Goal: Task Accomplishment & Management: Manage account settings

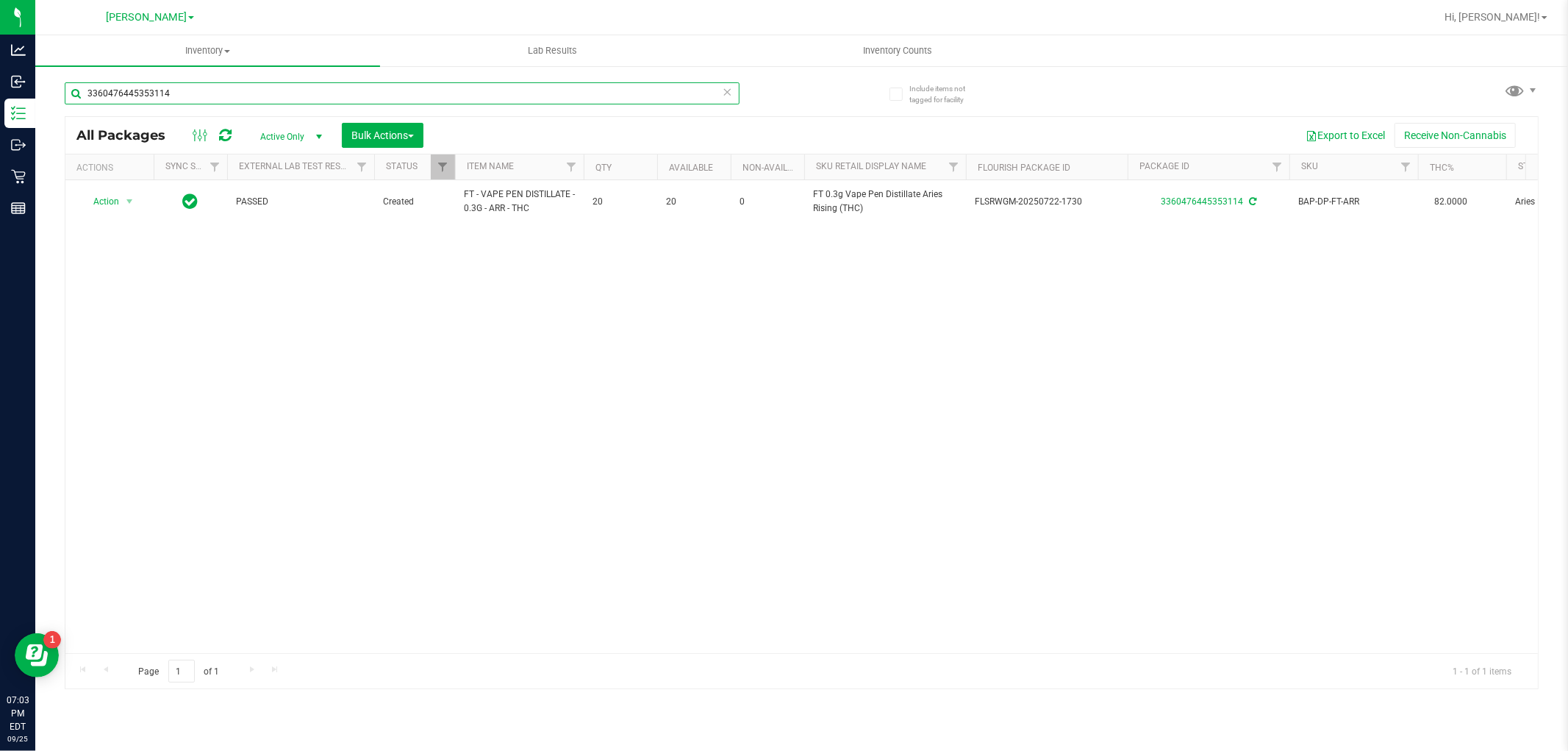
click at [242, 88] on input "3360476445353114" at bounding box center [402, 93] width 675 height 22
click at [242, 90] on input "3360476445353114" at bounding box center [402, 93] width 675 height 22
type input "3"
type input "m"
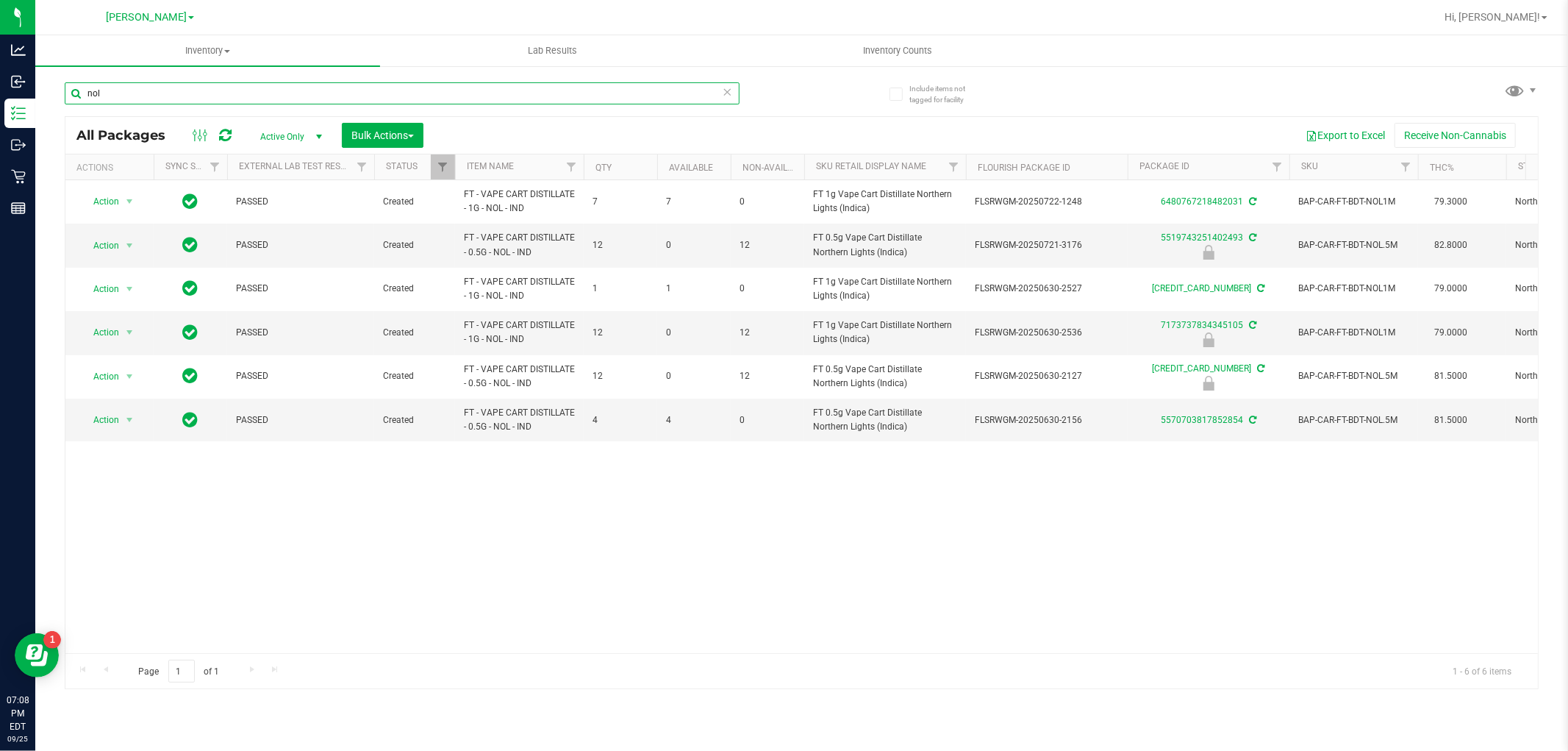
click at [389, 97] on input "nol" at bounding box center [402, 93] width 675 height 22
click at [386, 97] on input "nol" at bounding box center [402, 93] width 675 height 22
type input "silo"
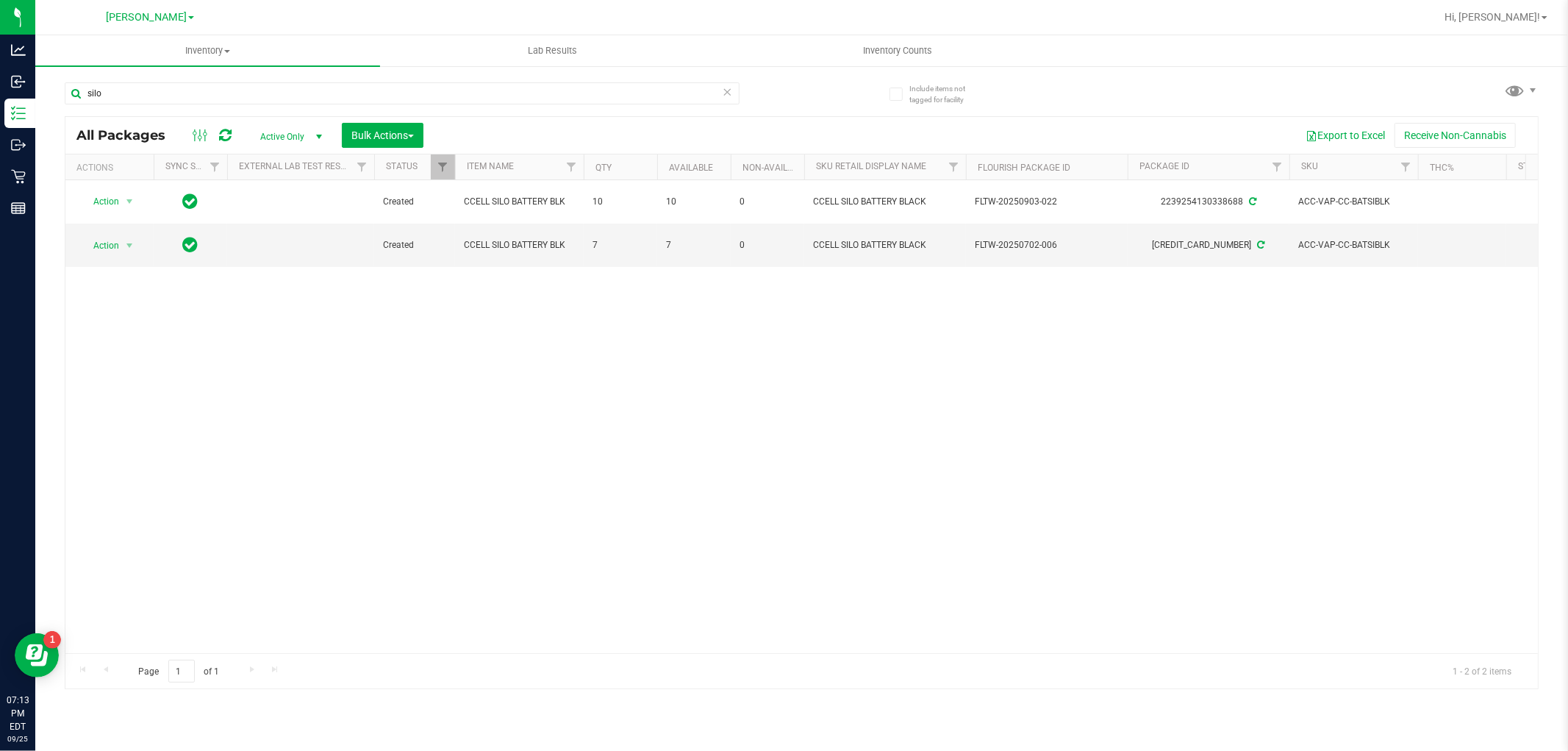
click at [726, 90] on icon at bounding box center [728, 91] width 10 height 18
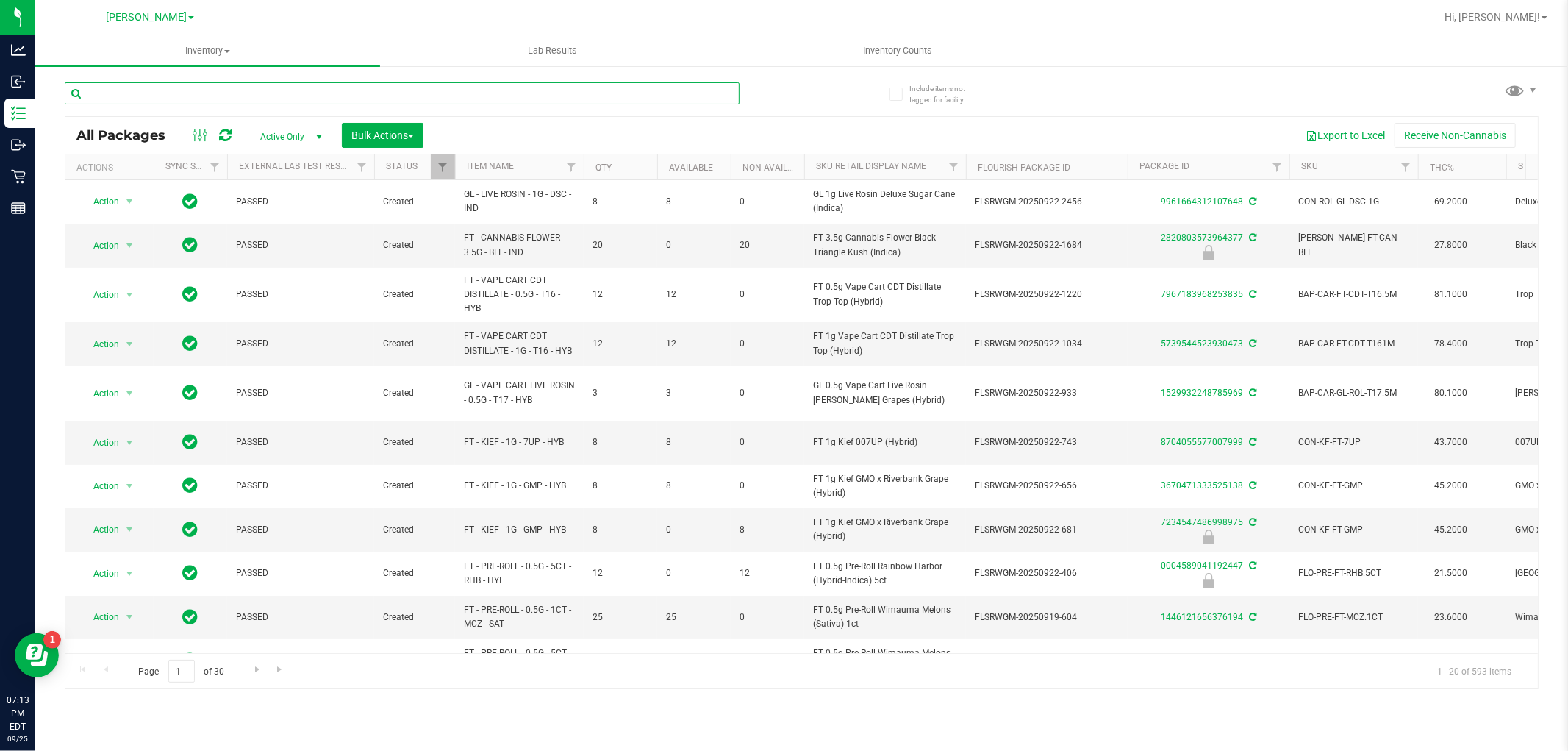
click at [195, 100] on input "text" at bounding box center [402, 93] width 675 height 22
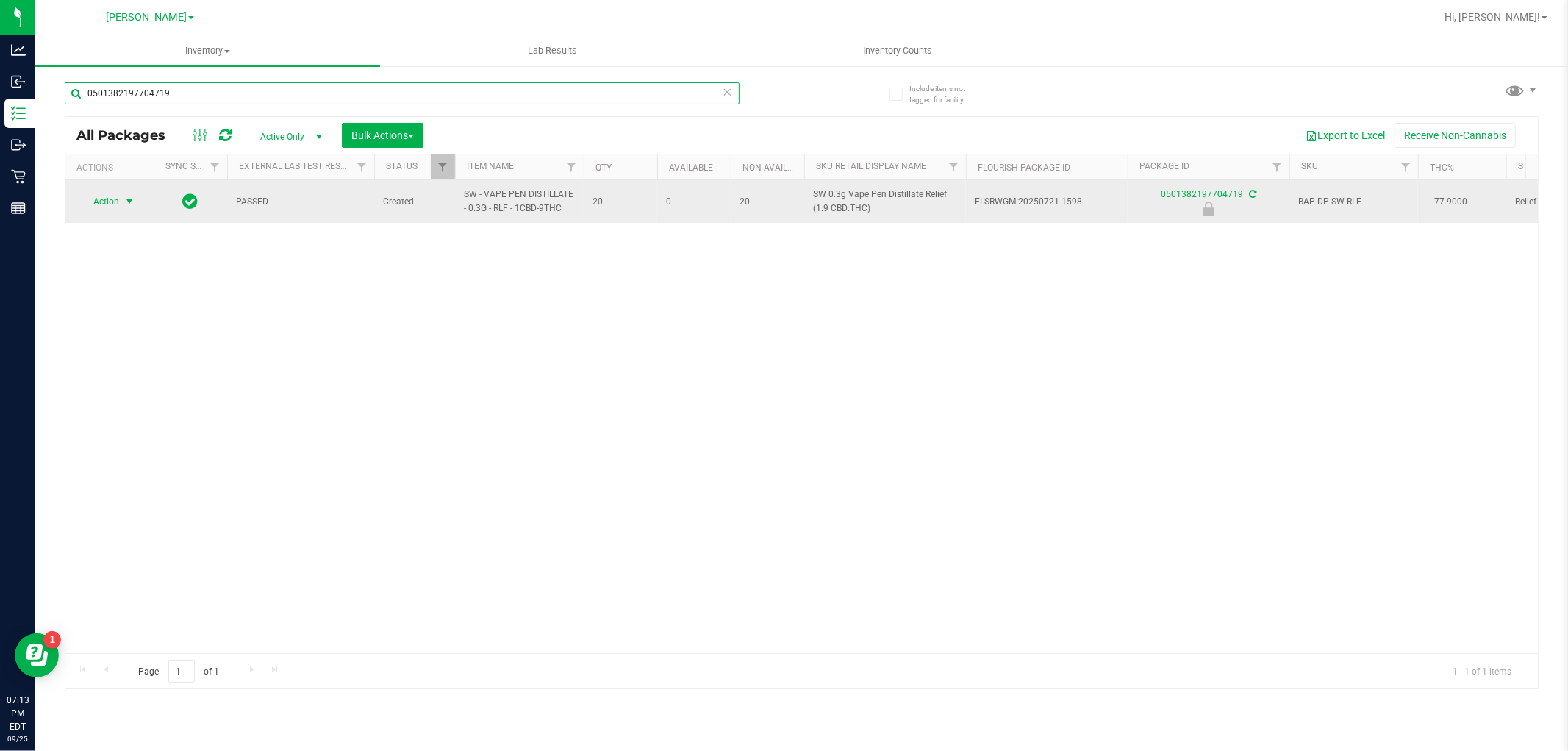
type input "0501382197704719"
click at [124, 202] on span "select" at bounding box center [130, 201] width 12 height 12
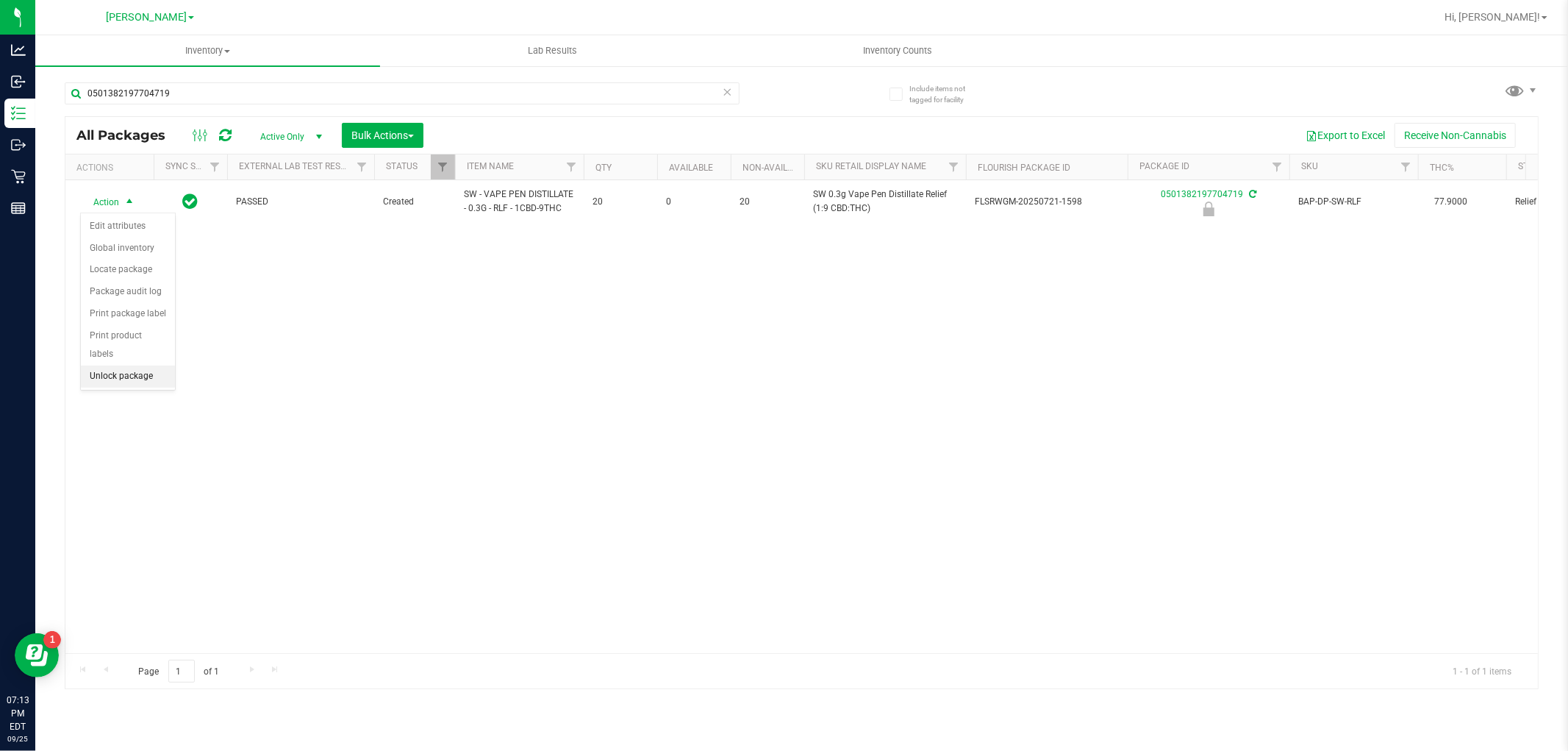
click at [100, 374] on li "Unlock package" at bounding box center [128, 376] width 94 height 22
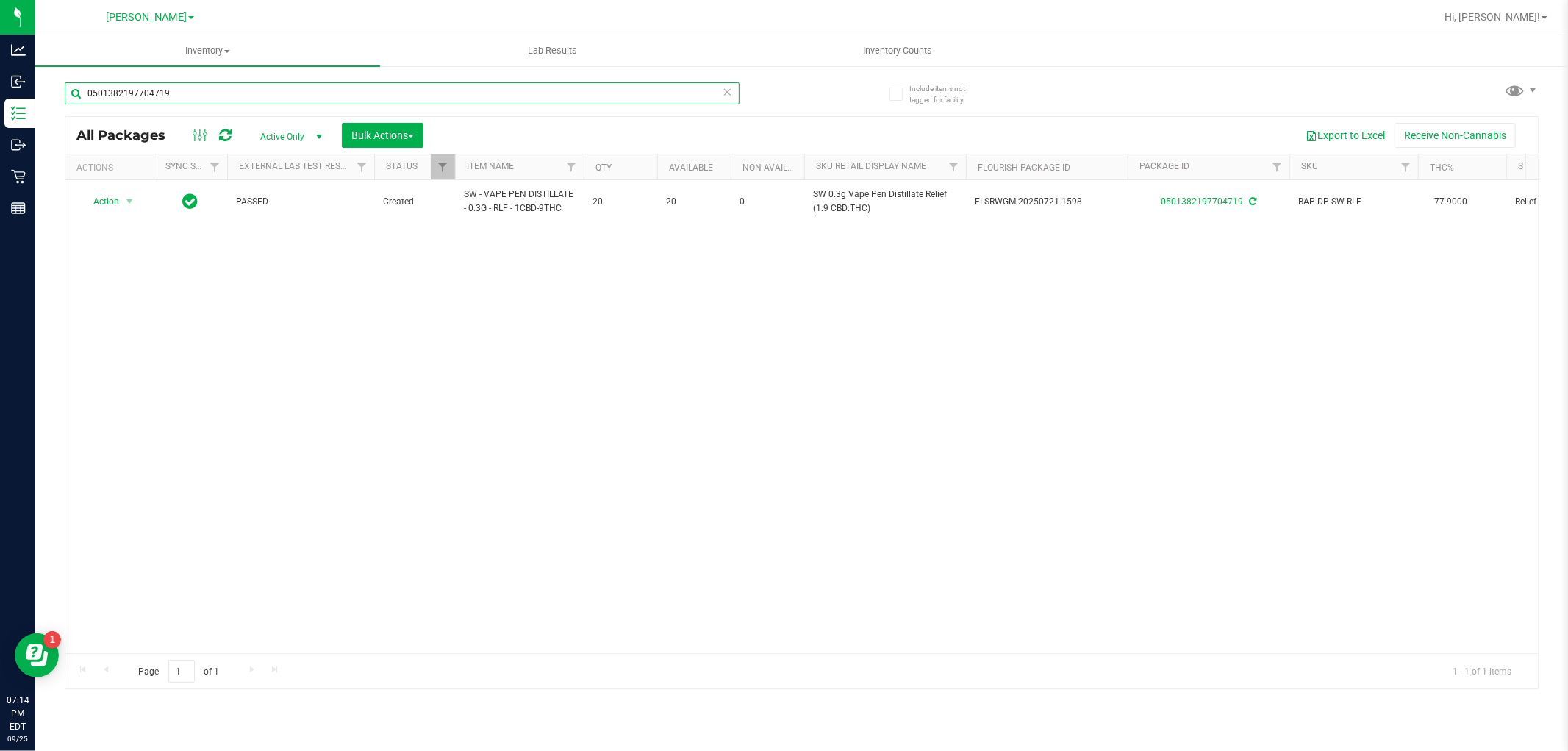
click at [554, 103] on input "0501382197704719" at bounding box center [402, 93] width 675 height 22
type input "caramel"
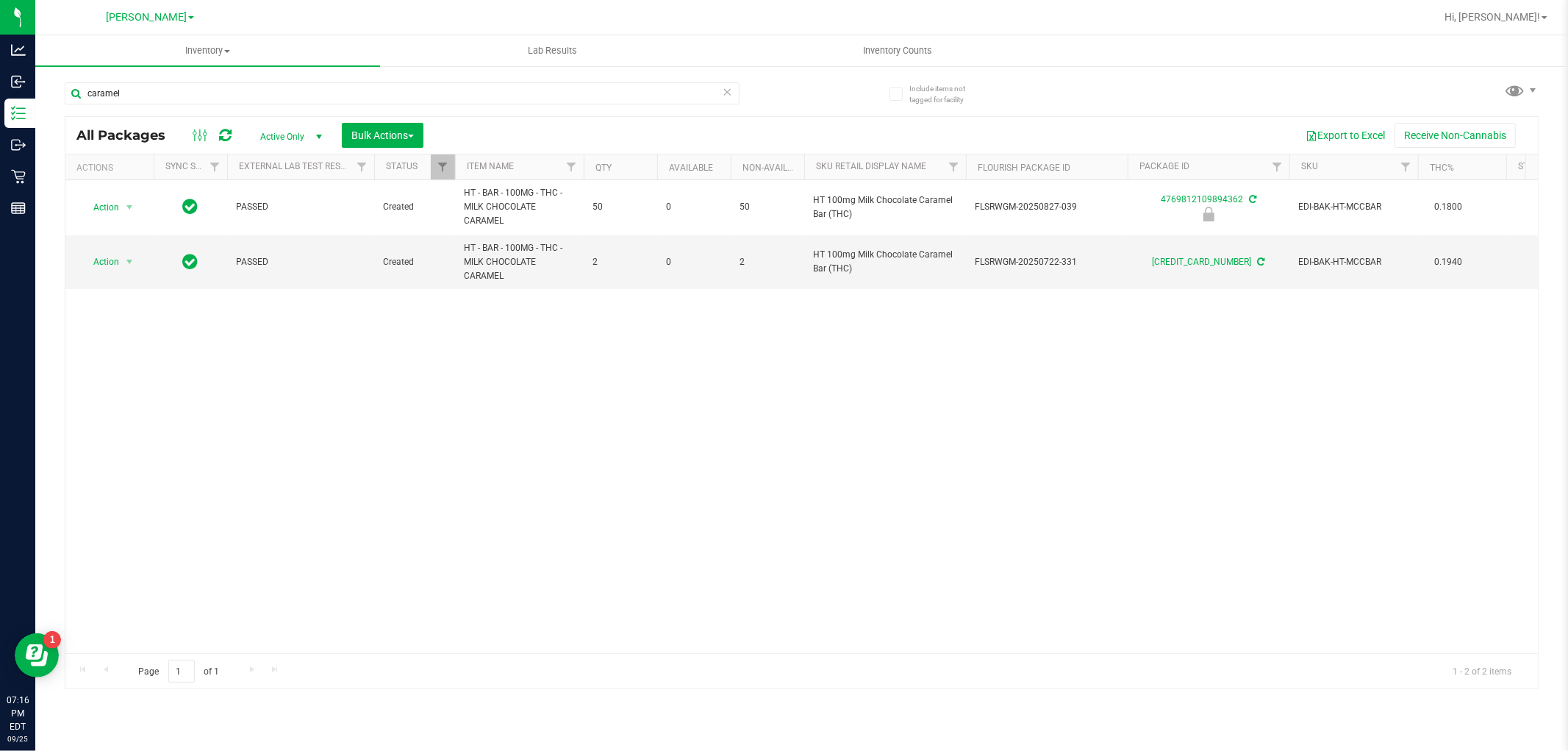
click at [517, 348] on div "Action Action Edit attributes Global inventory Locate package Package audit log…" at bounding box center [802, 417] width 1473 height 473
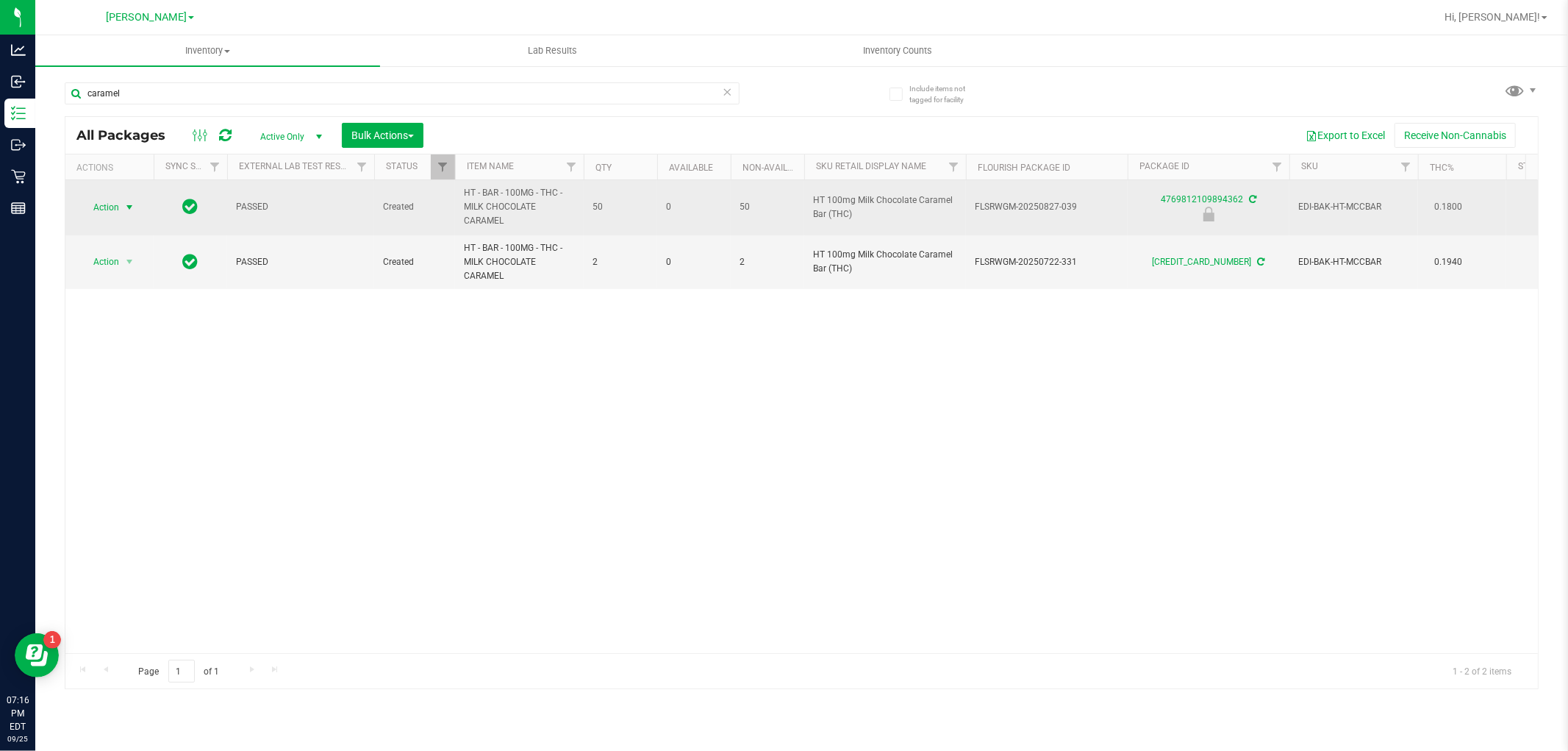
click at [106, 202] on span "Action" at bounding box center [100, 207] width 39 height 21
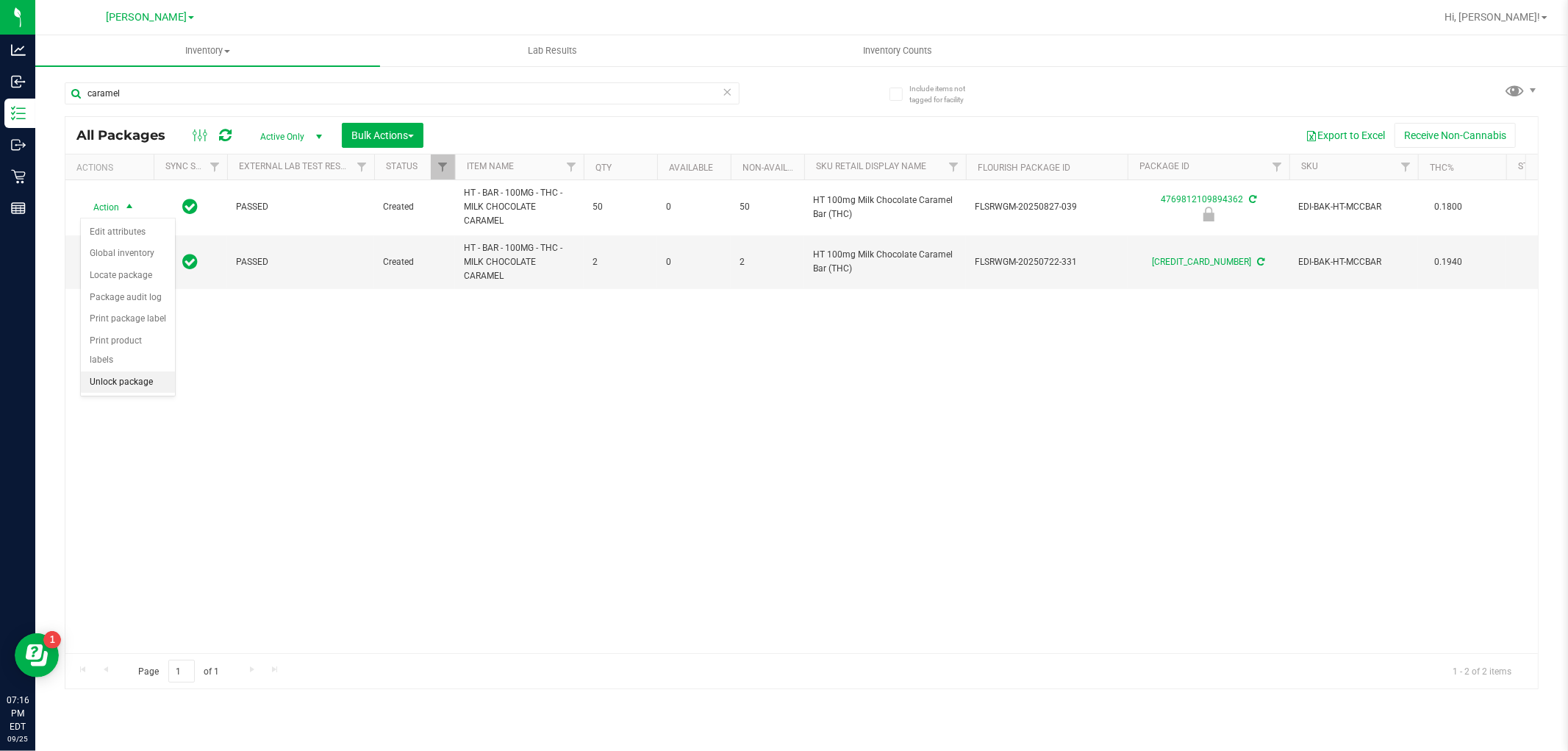
click at [97, 381] on li "Unlock package" at bounding box center [128, 381] width 94 height 22
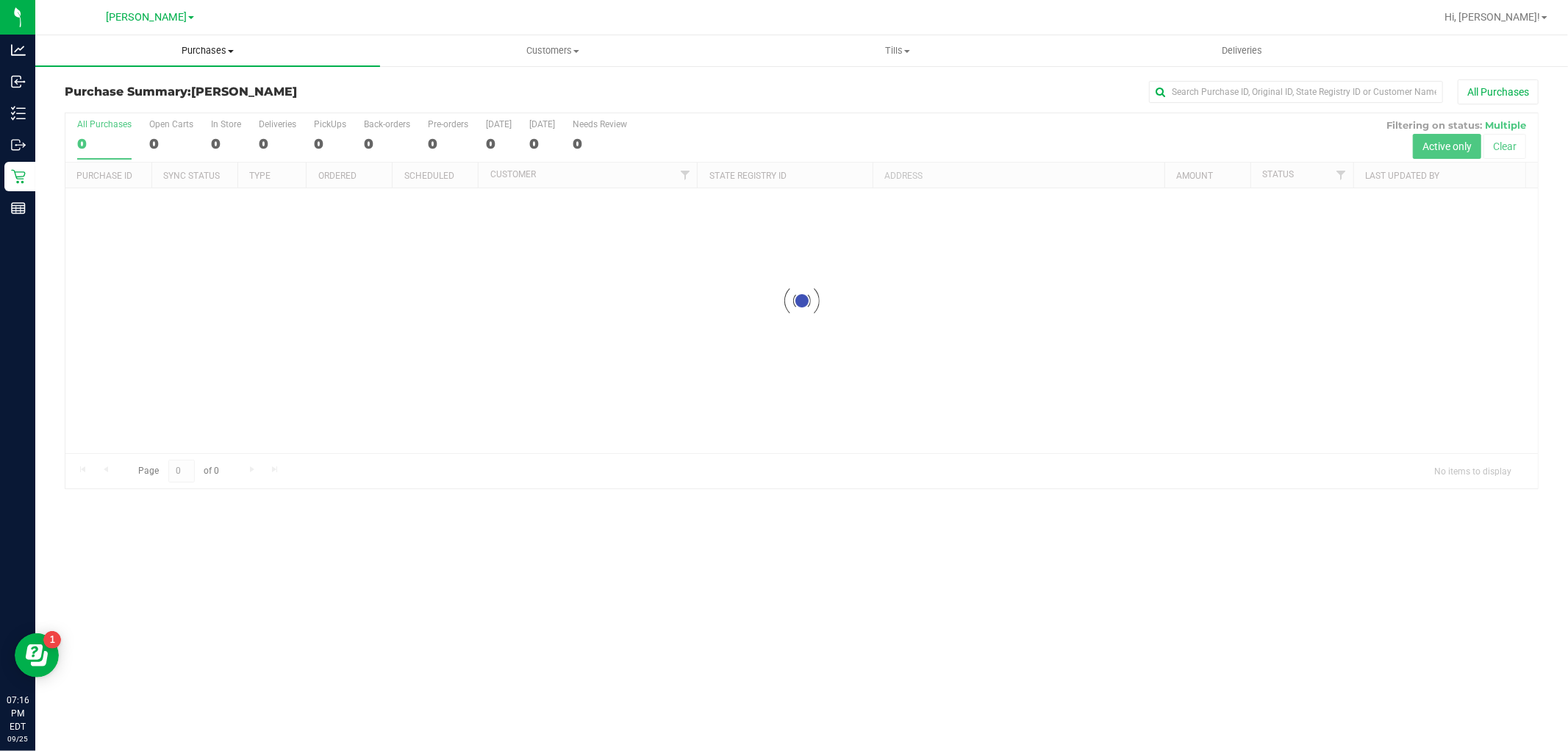
click at [218, 59] on uib-tab-heading "Purchases Summary of purchases Fulfillment All purchases" at bounding box center [208, 51] width 345 height 31
click at [185, 105] on li "Fulfillment" at bounding box center [208, 106] width 345 height 18
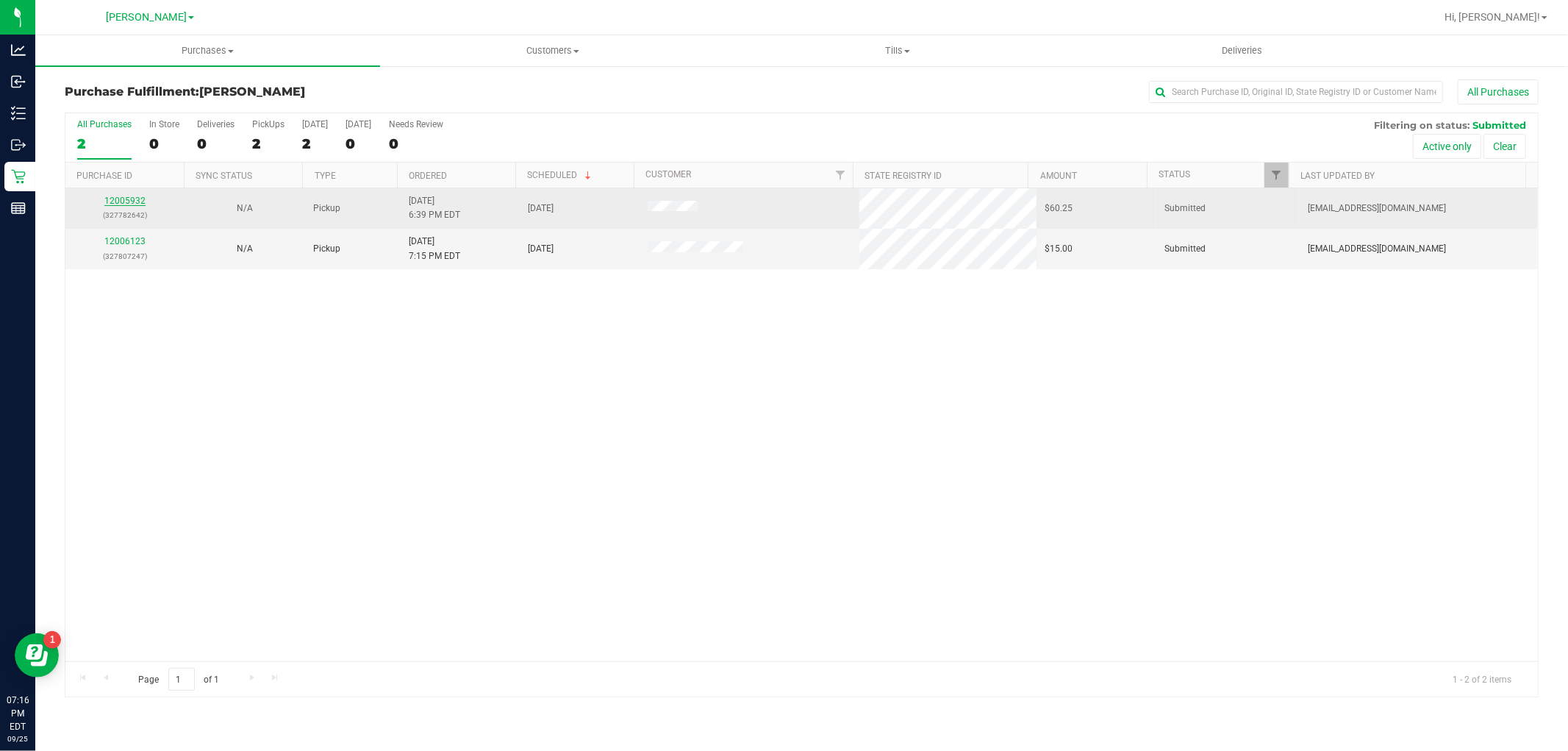
click at [119, 202] on link "12005932" at bounding box center [125, 200] width 41 height 10
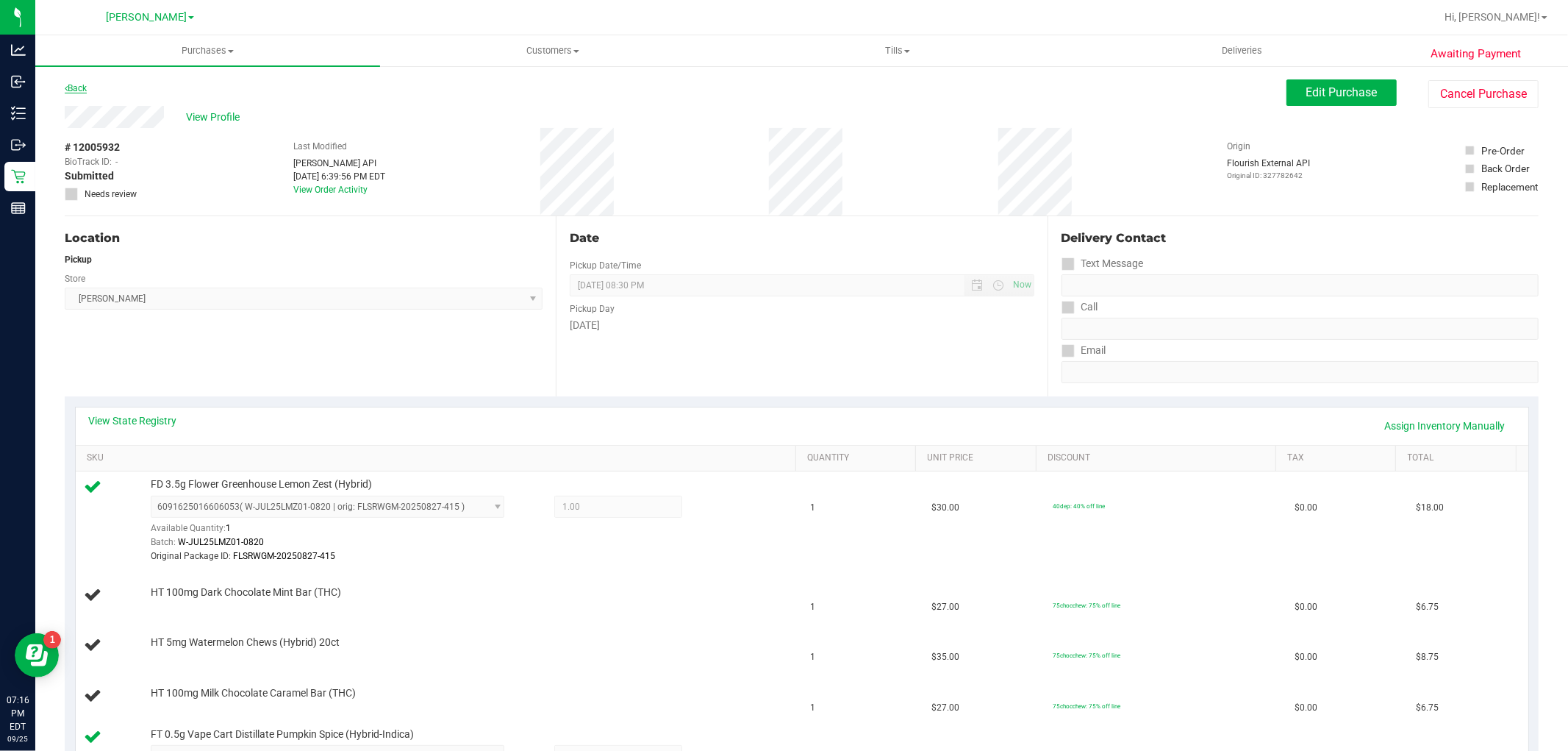
click at [69, 91] on link "Back" at bounding box center [75, 87] width 22 height 10
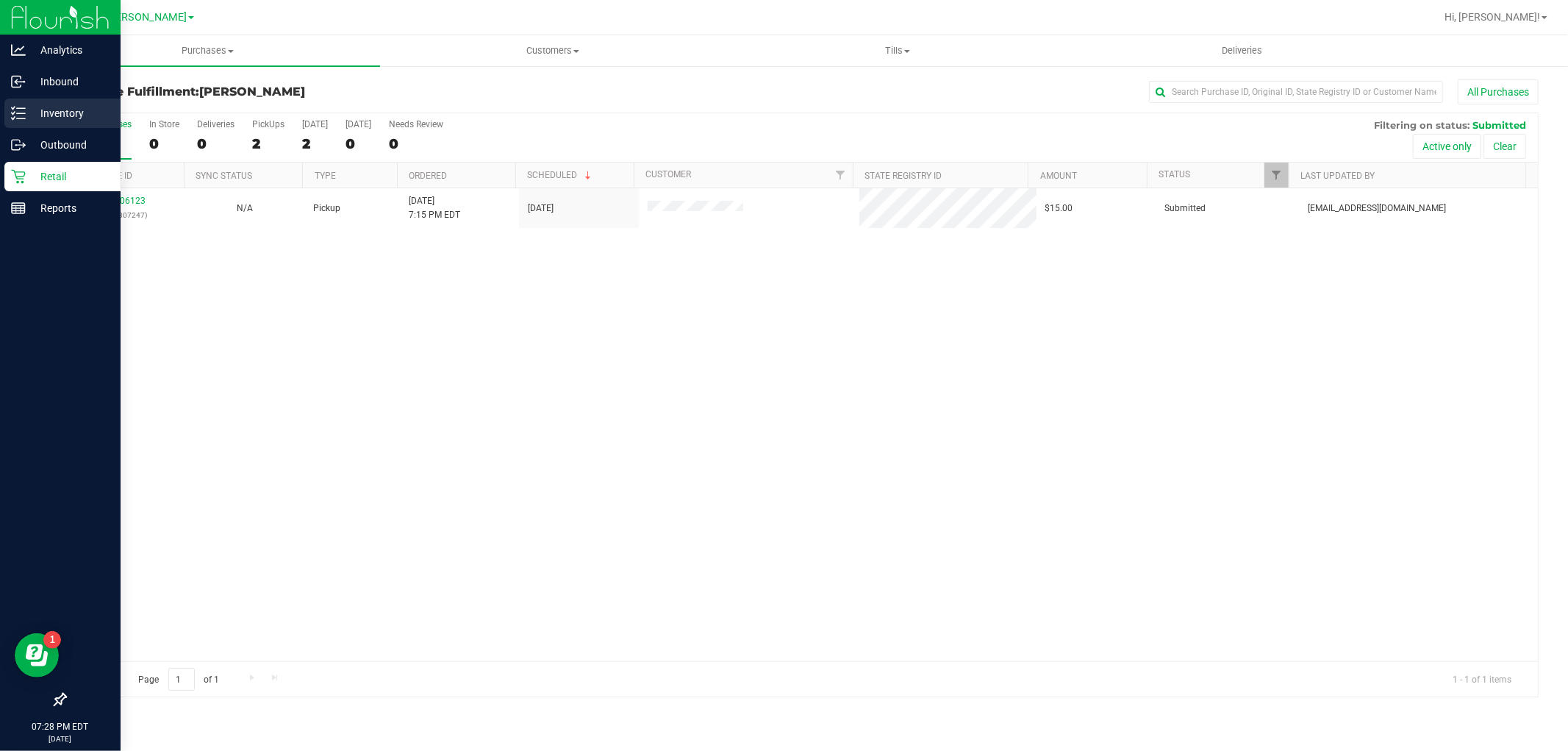
click at [24, 113] on icon at bounding box center [19, 114] width 15 height 15
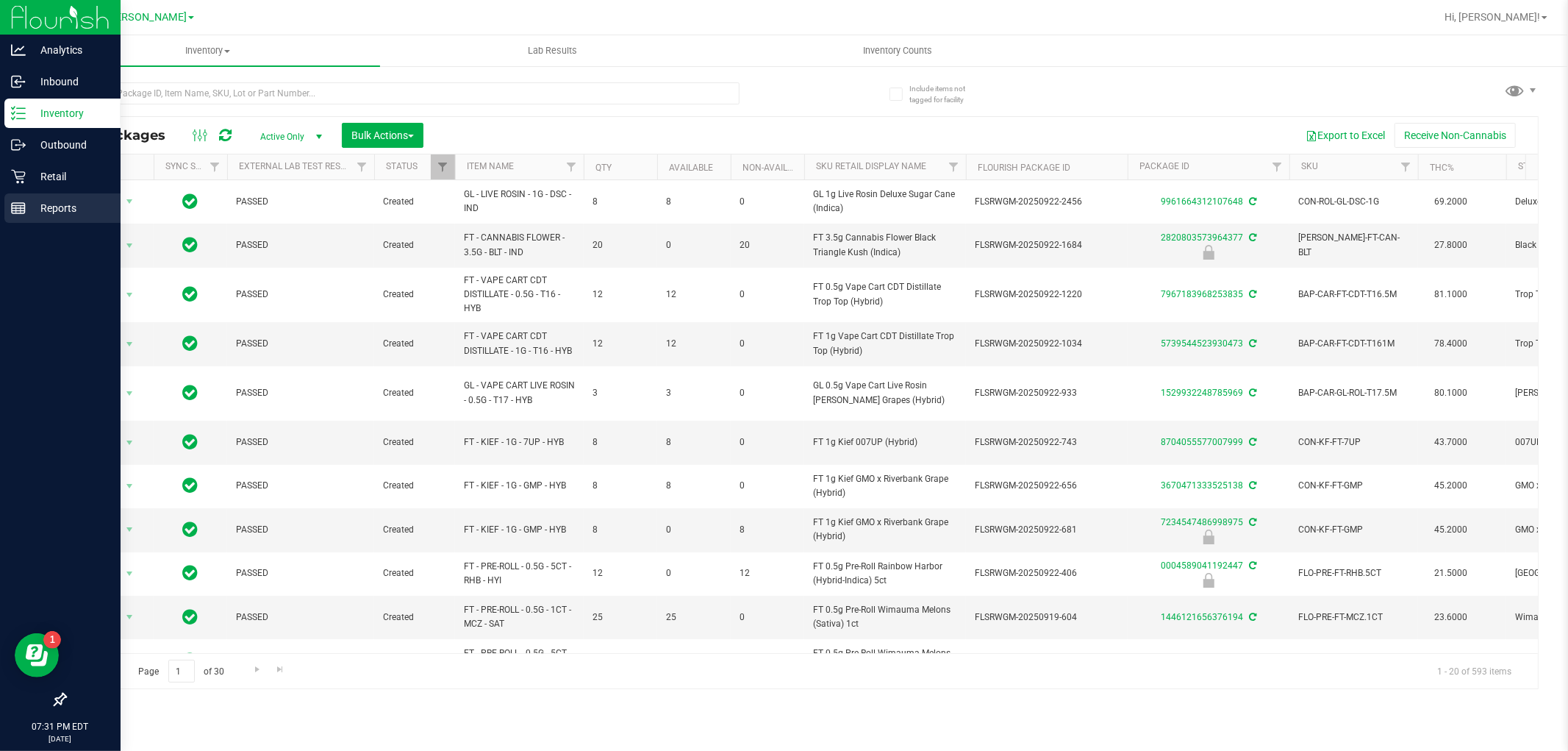
click at [39, 207] on p "Reports" at bounding box center [69, 207] width 88 height 18
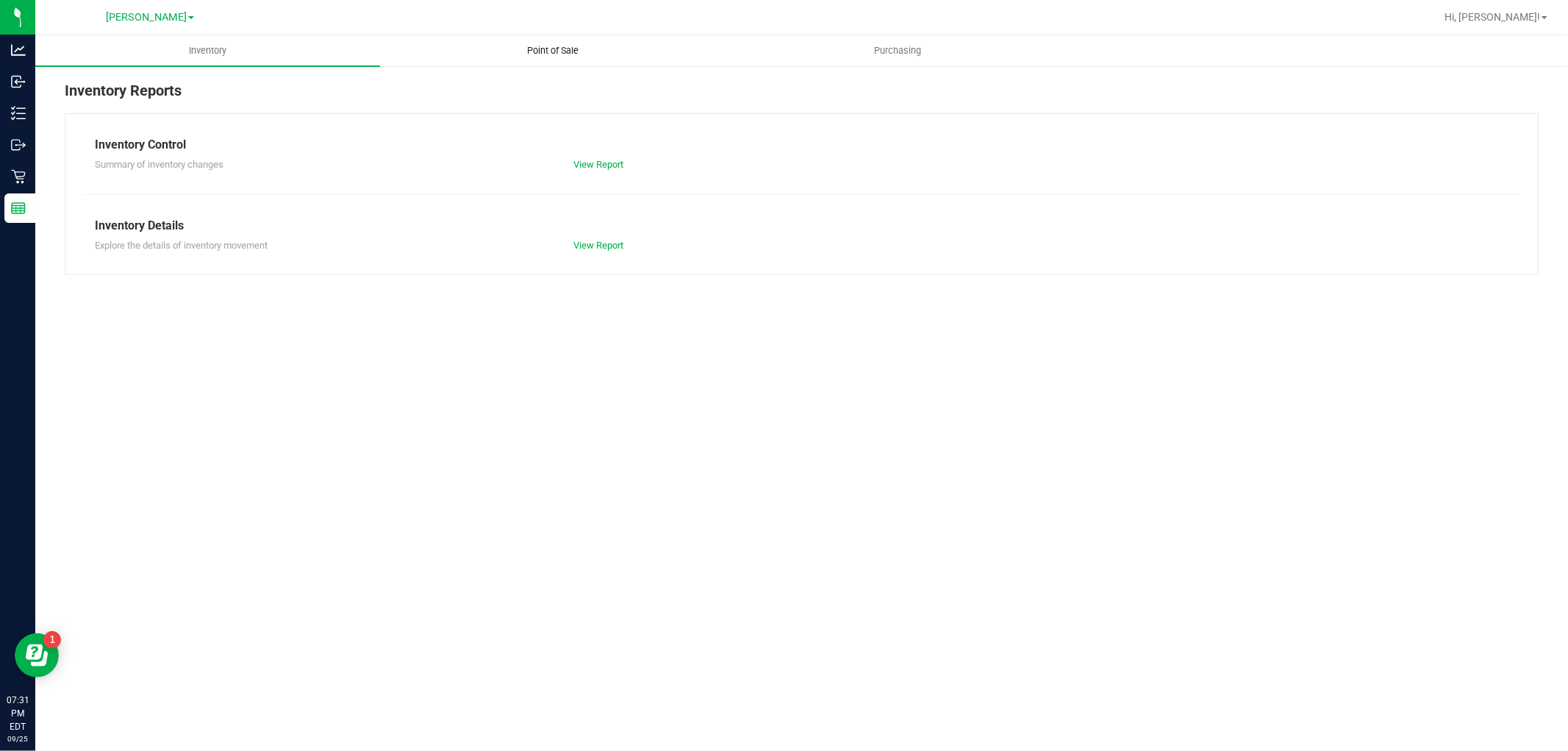
click at [534, 54] on span "Point of Sale" at bounding box center [552, 51] width 91 height 13
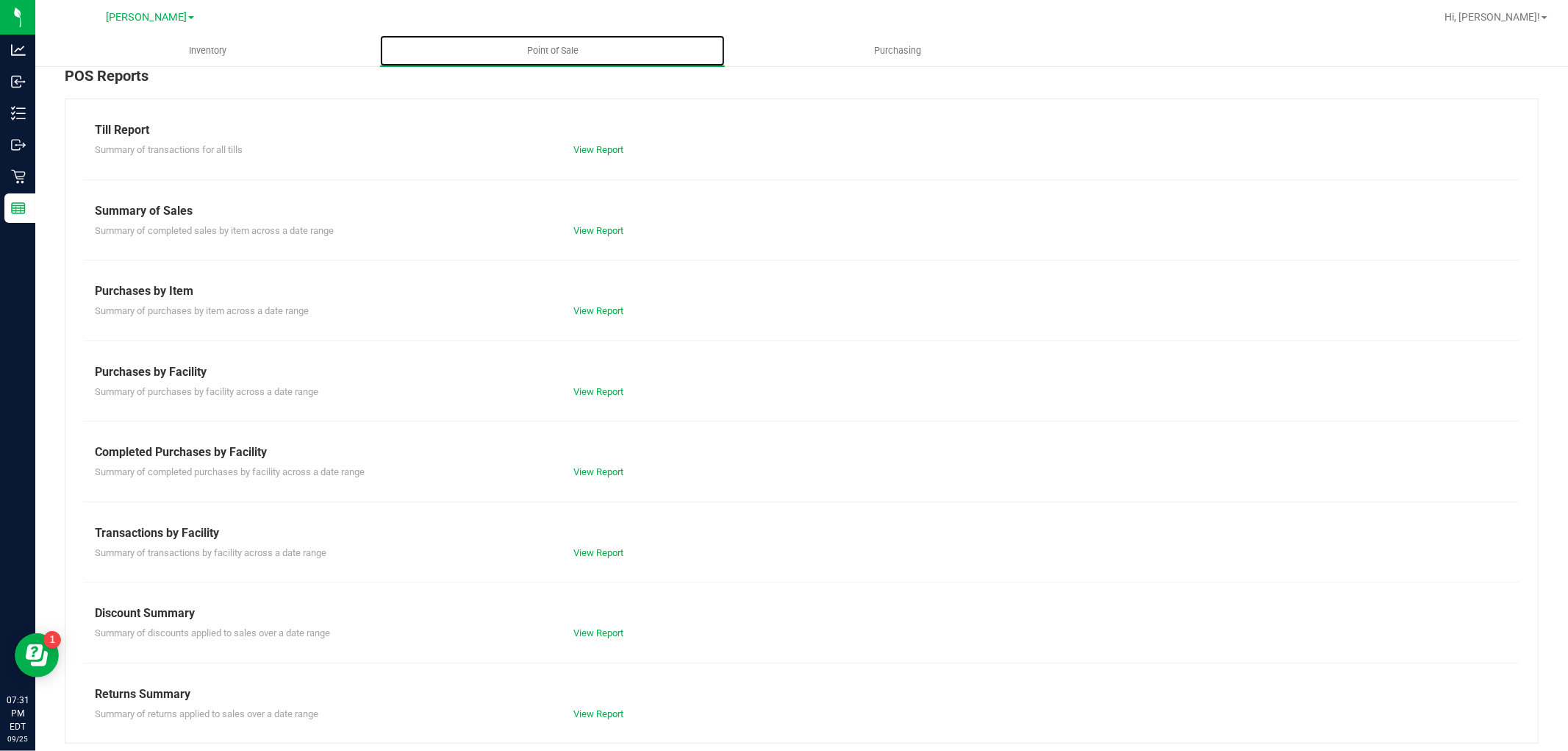
scroll to position [23, 0]
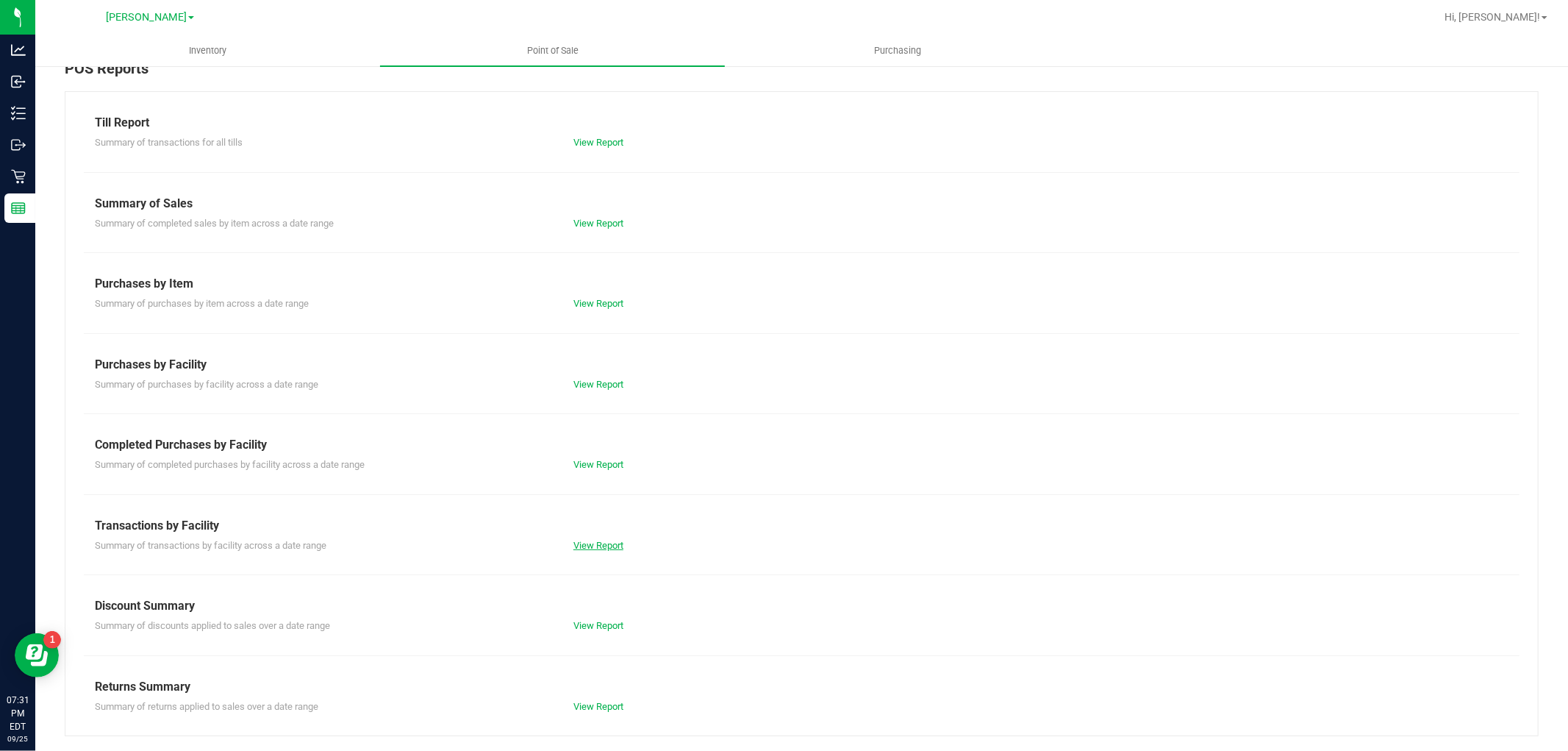
click at [592, 546] on link "View Report" at bounding box center [598, 545] width 50 height 11
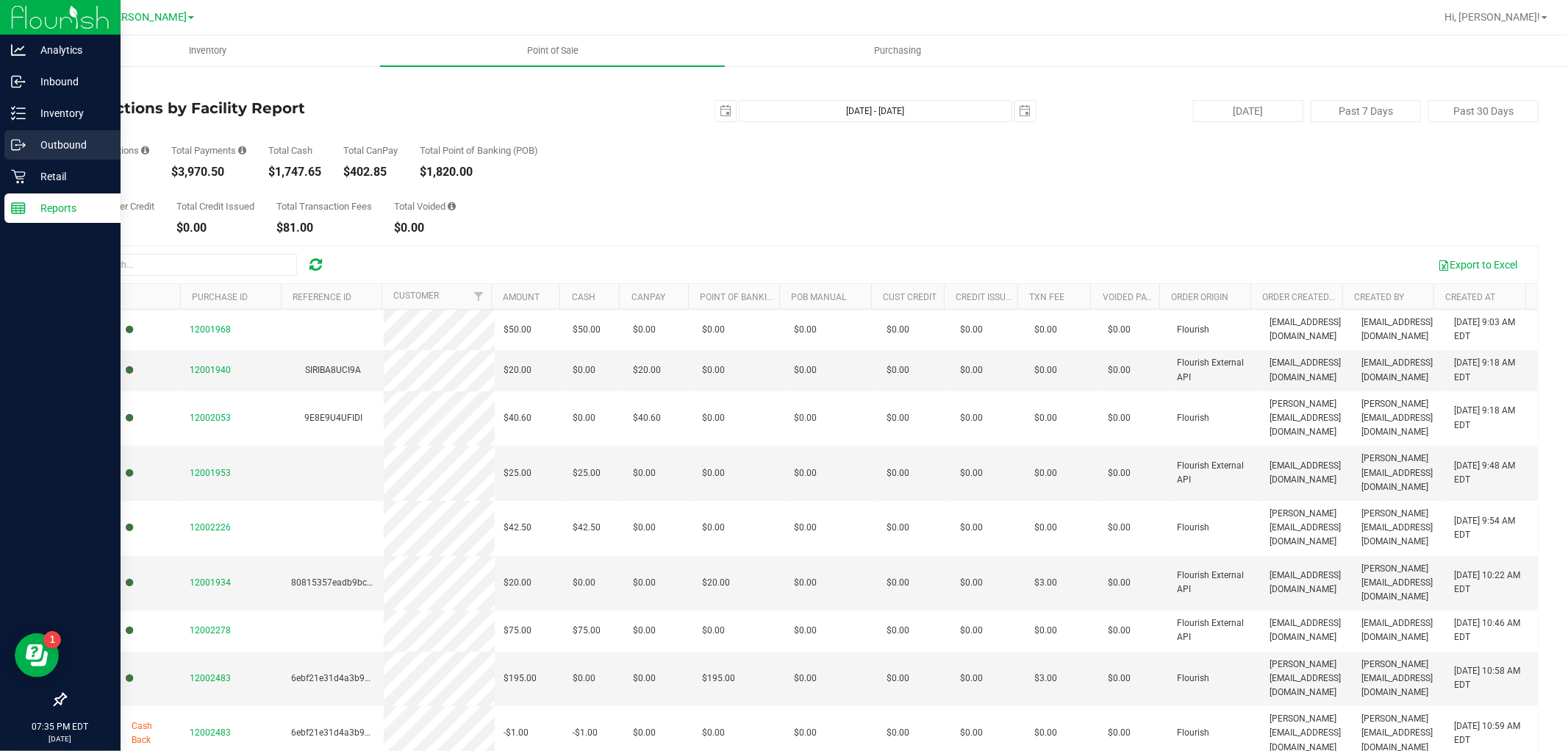
click at [52, 150] on p "Outbound" at bounding box center [69, 145] width 88 height 18
click at [50, 168] on p "Retail" at bounding box center [69, 176] width 88 height 18
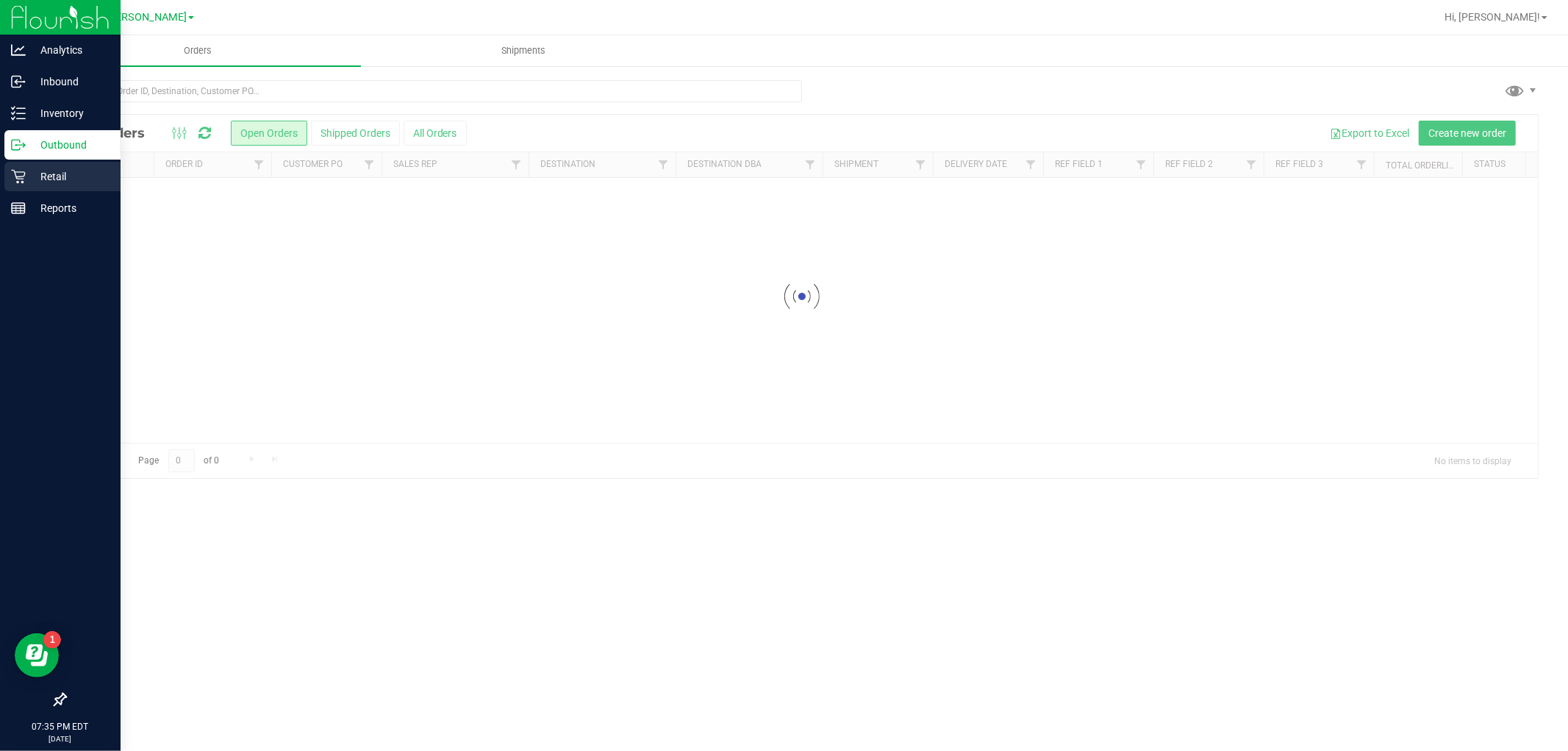
click at [73, 173] on p "Retail" at bounding box center [69, 176] width 88 height 18
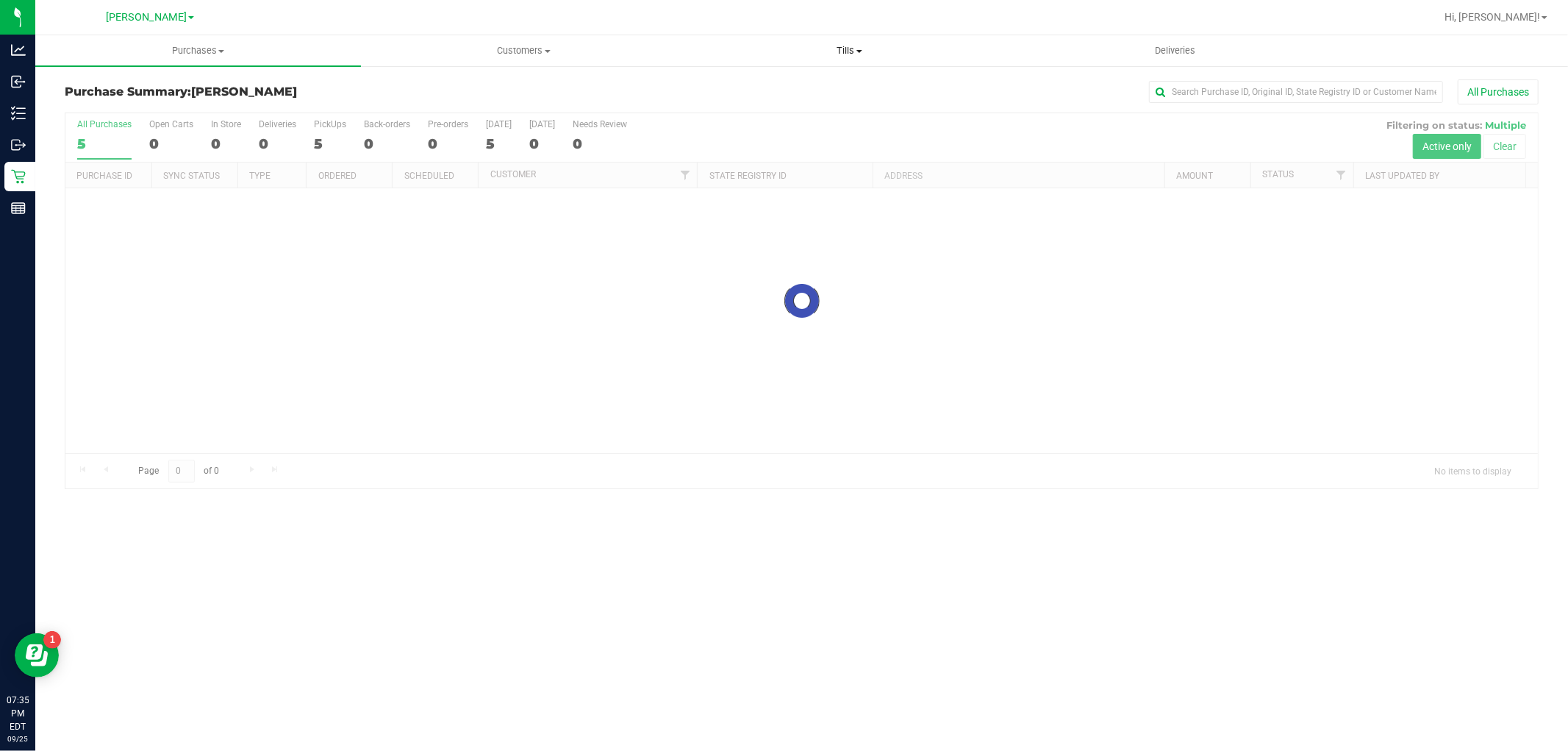
click at [850, 44] on span "Tills" at bounding box center [849, 51] width 324 height 13
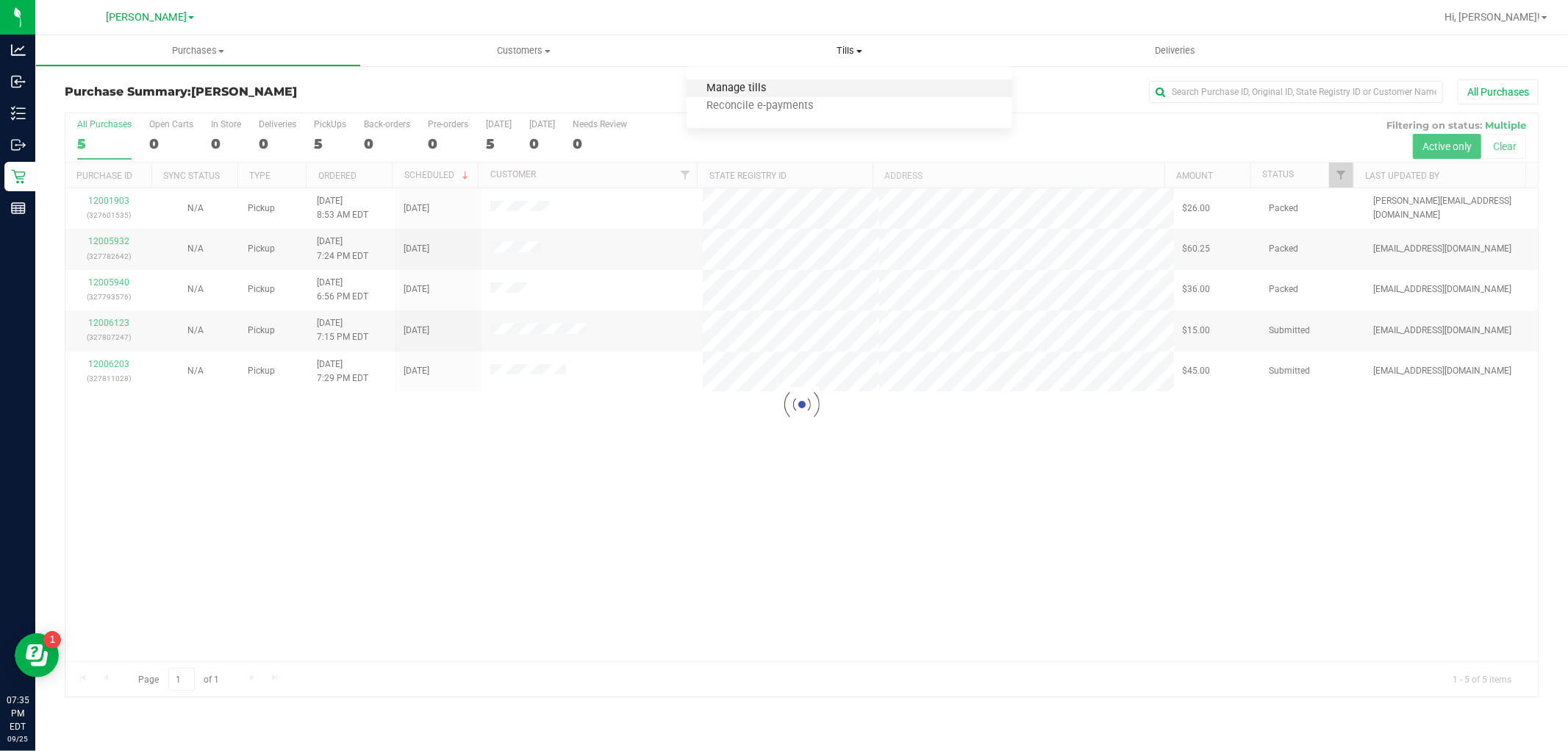
click at [734, 84] on span "Manage tills" at bounding box center [736, 88] width 100 height 12
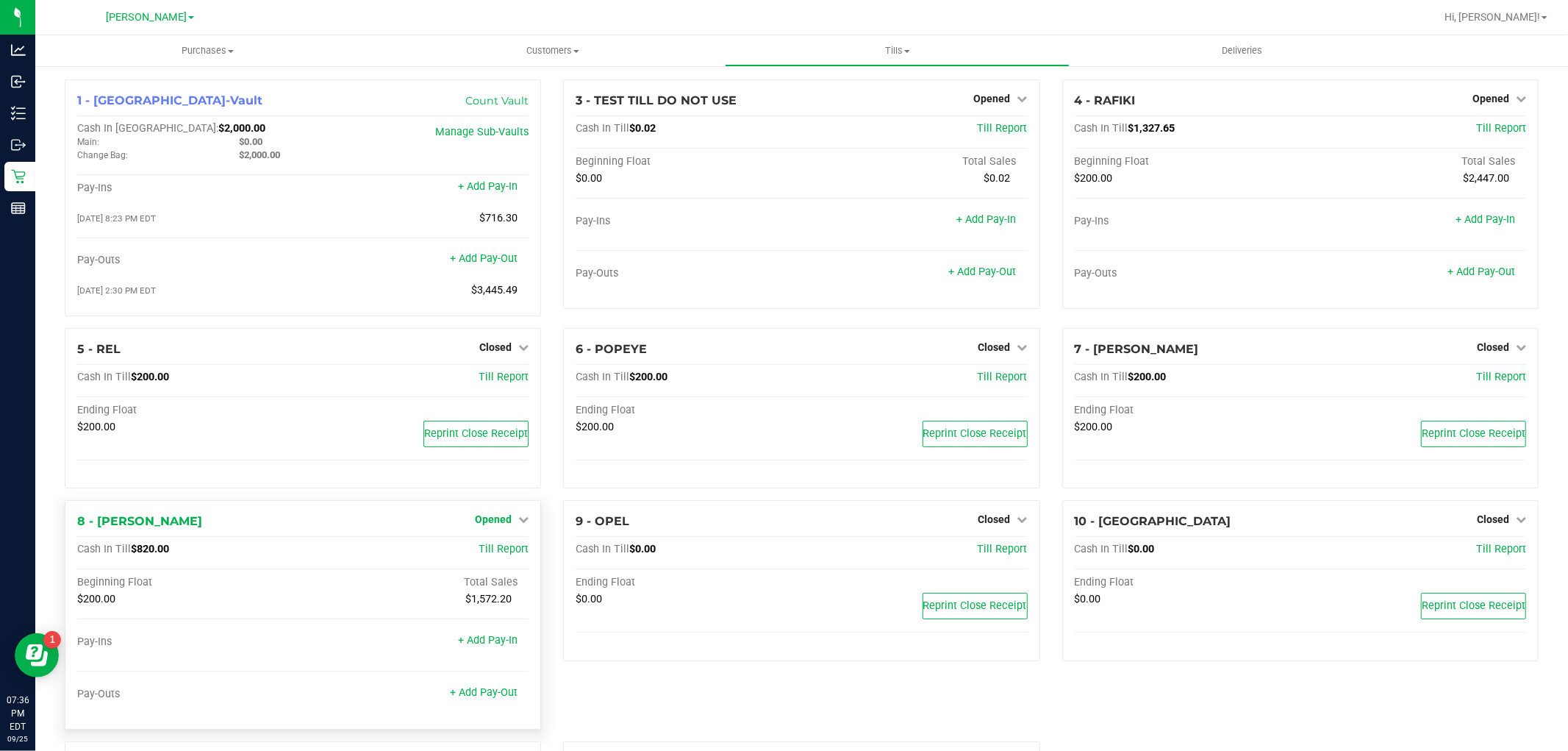
click at [500, 520] on span "Opened" at bounding box center [493, 519] width 37 height 12
click at [488, 550] on link "Close Till" at bounding box center [496, 550] width 39 height 12
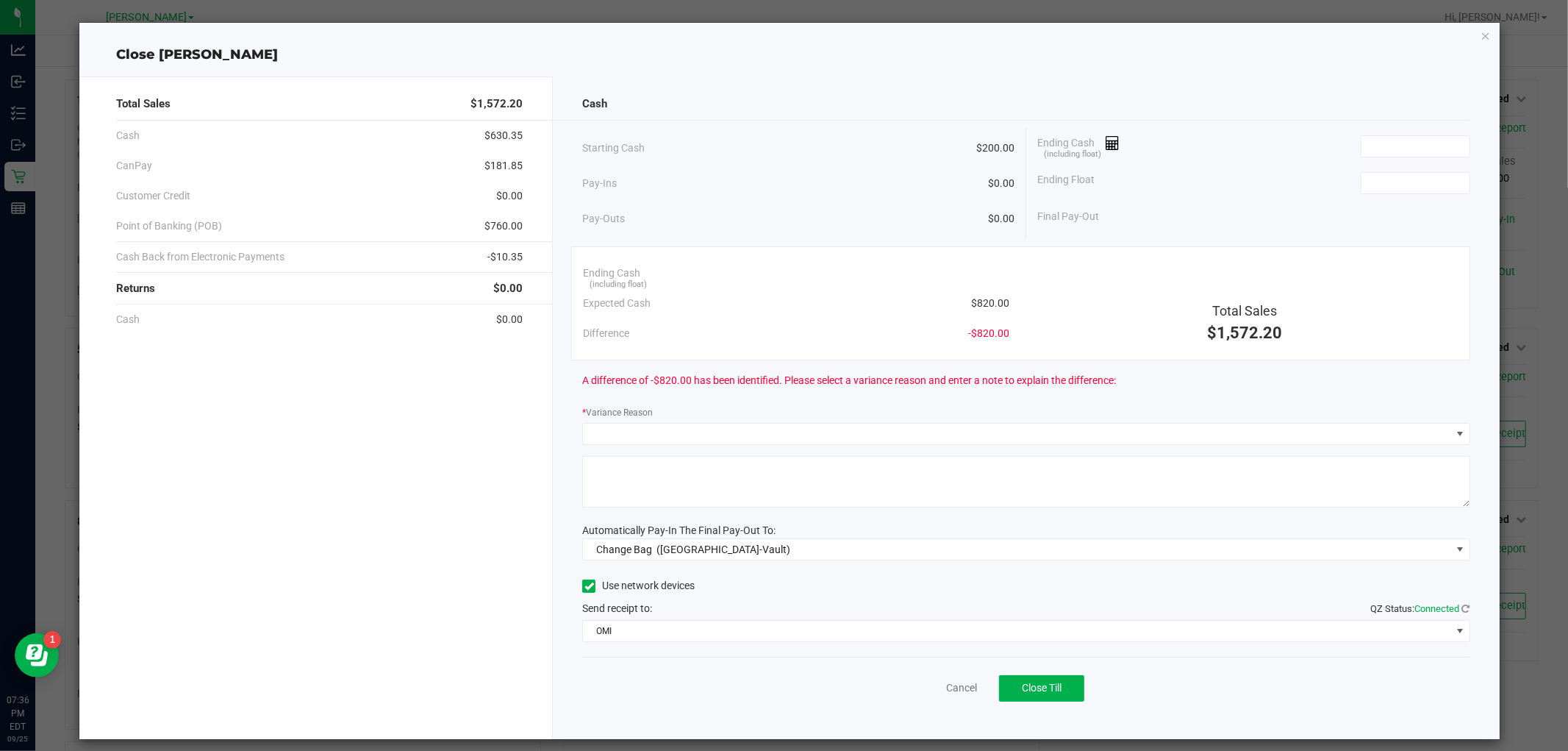
drag, startPoint x: 1002, startPoint y: 300, endPoint x: 972, endPoint y: 309, distance: 31.3
click at [972, 309] on div "Ending Cash (including float) Expected Cash $820.00 Difference -$820.00" at bounding box center [796, 303] width 449 height 90
copy span "820.00"
click at [1394, 141] on input at bounding box center [1415, 146] width 108 height 21
paste input "820"
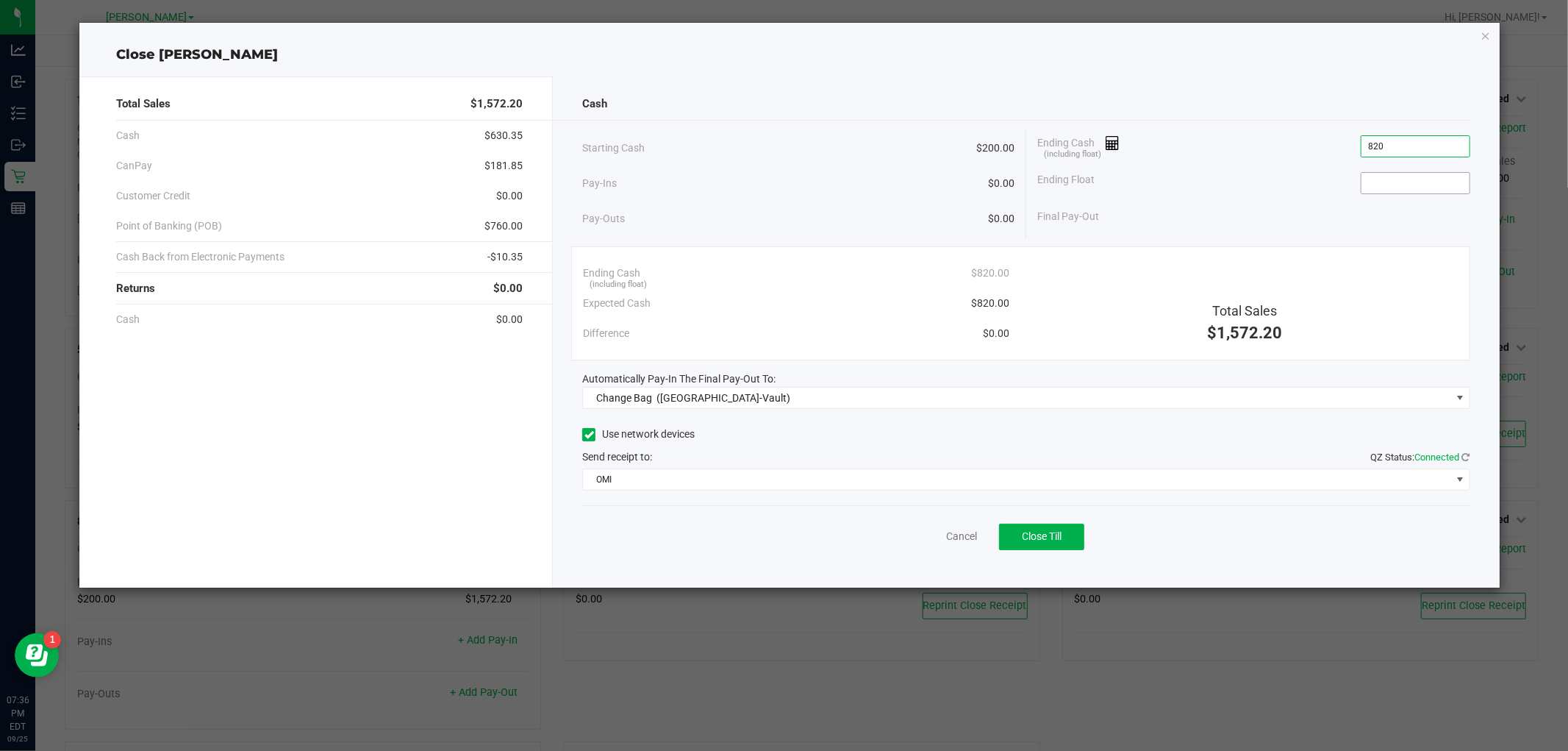
type input "$820.00"
click at [1397, 186] on input at bounding box center [1415, 183] width 108 height 21
type input "$200.00"
click at [1278, 188] on div "Ending Float $200.00" at bounding box center [1253, 182] width 433 height 37
click at [1120, 388] on span "Change Bag (Oviedo-Vault)" at bounding box center [1017, 398] width 868 height 21
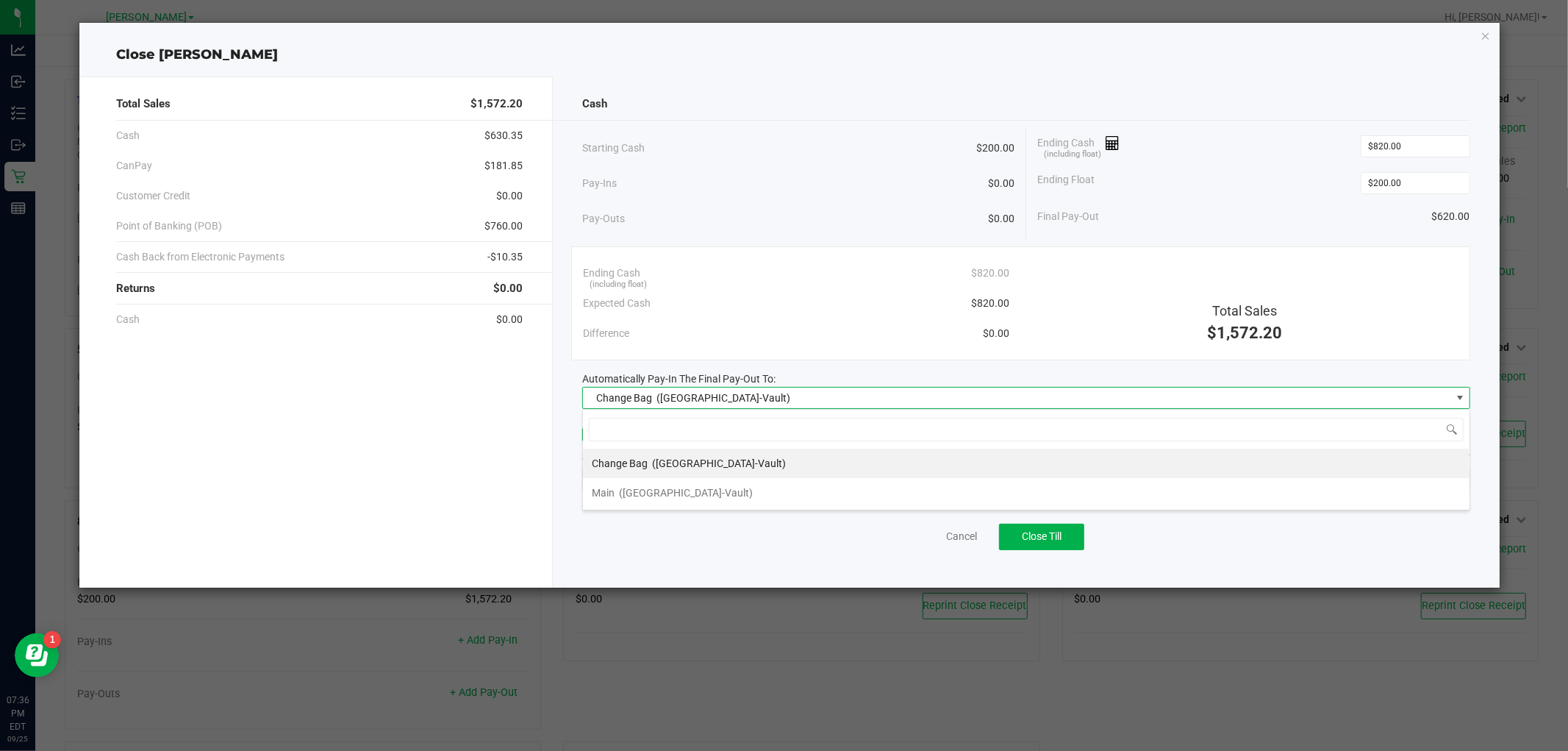
scroll to position [22, 887]
click at [714, 486] on li "Main (Oviedo-Vault)" at bounding box center [1026, 492] width 886 height 29
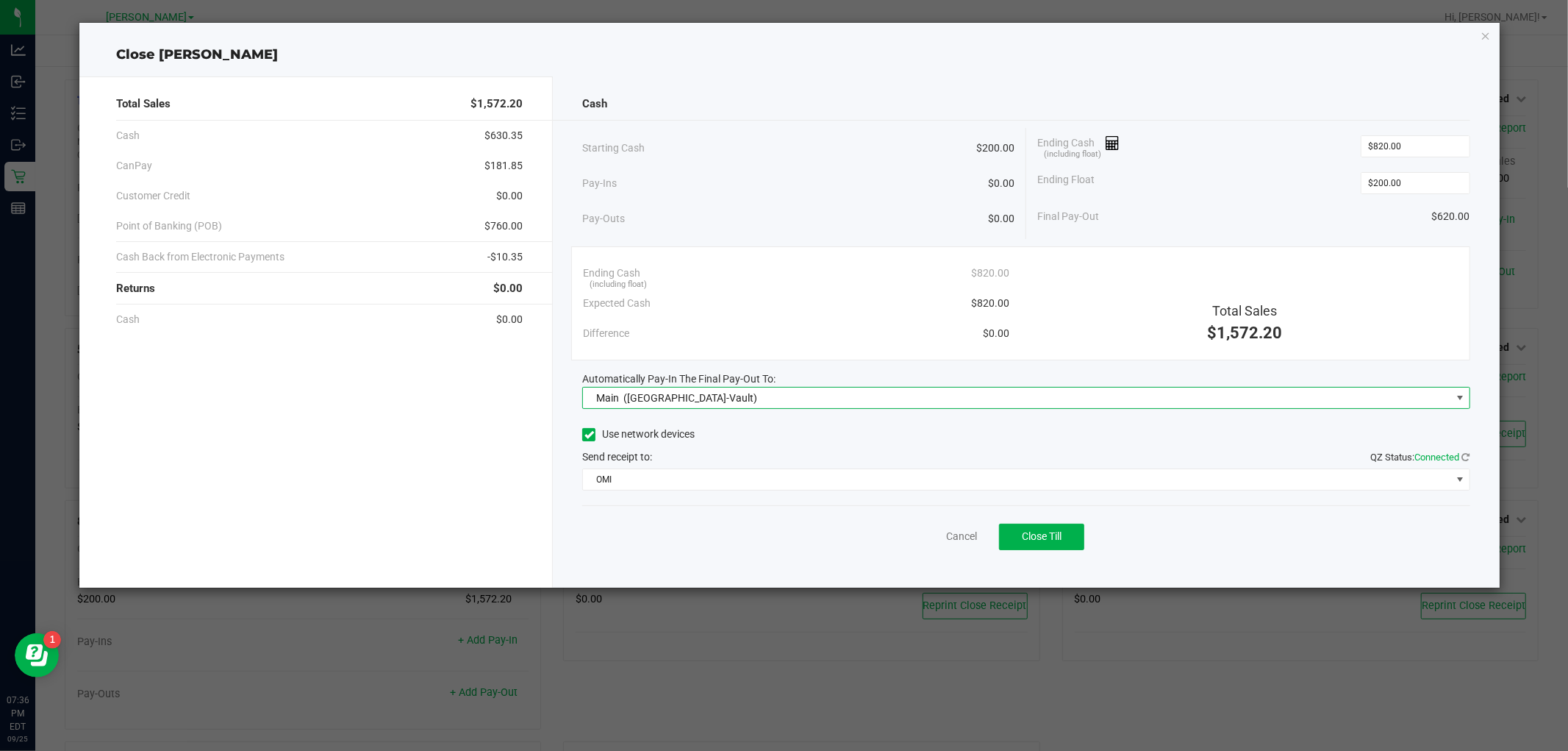
click at [672, 424] on span "Use network devices" at bounding box center [638, 434] width 113 height 22
click at [1019, 541] on button "Close Till" at bounding box center [1041, 537] width 85 height 26
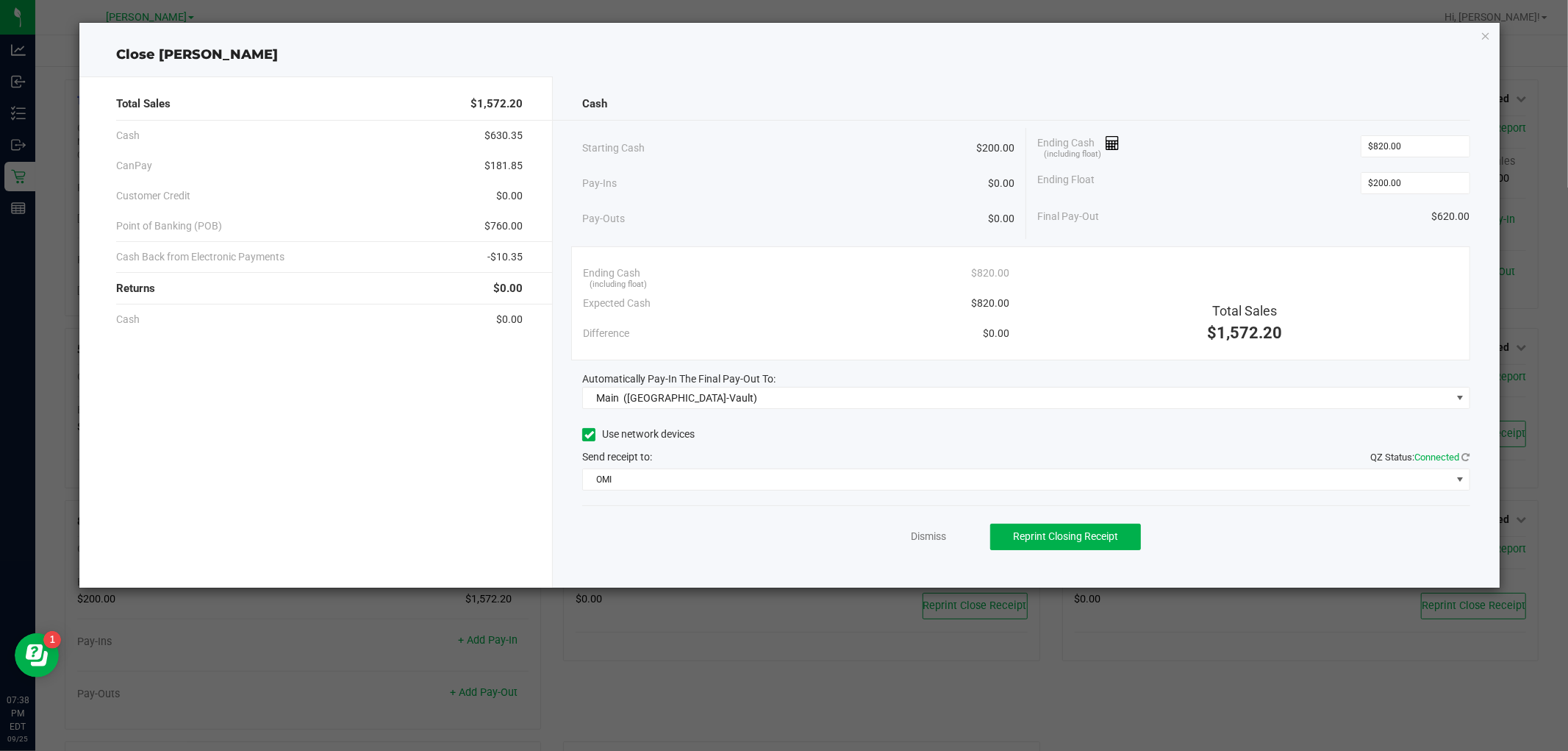
click at [902, 533] on div "Dismiss Reprint Closing Receipt" at bounding box center [1025, 533] width 887 height 56
click at [928, 539] on link "Dismiss" at bounding box center [929, 536] width 36 height 15
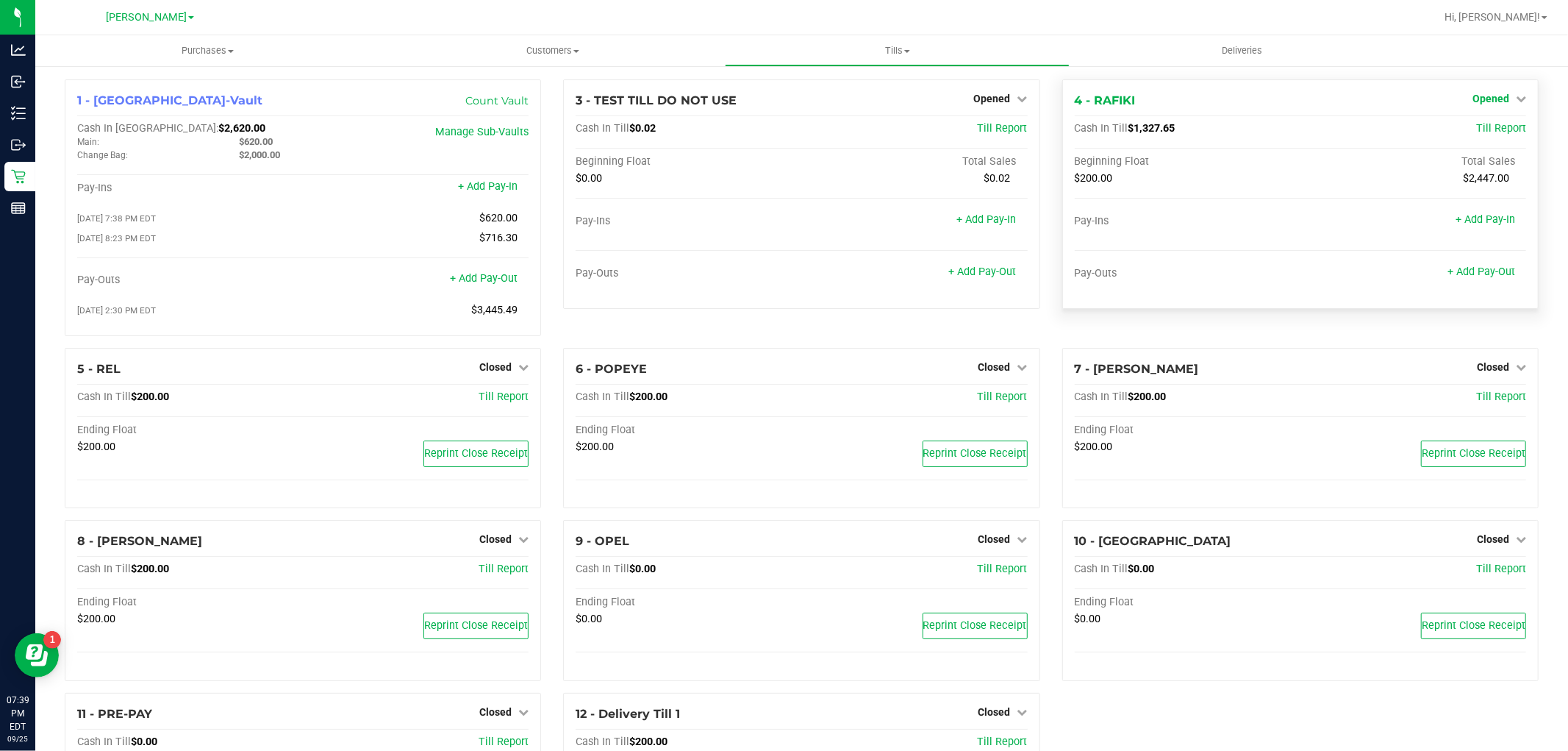
click at [1497, 93] on span "Opened" at bounding box center [1491, 99] width 37 height 12
click at [1500, 135] on div "Close Till" at bounding box center [1493, 130] width 109 height 19
click at [490, 25] on div at bounding box center [849, 17] width 1172 height 29
